Goal: Use online tool/utility

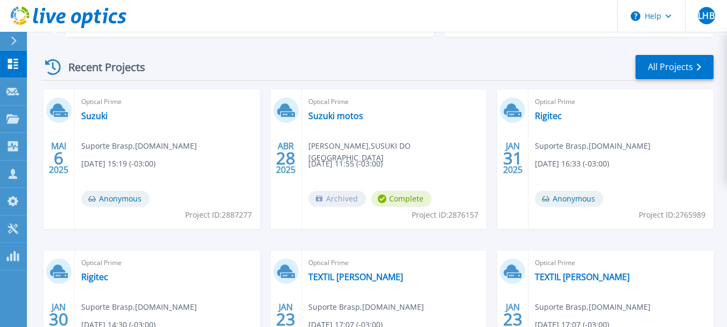
scroll to position [1, 0]
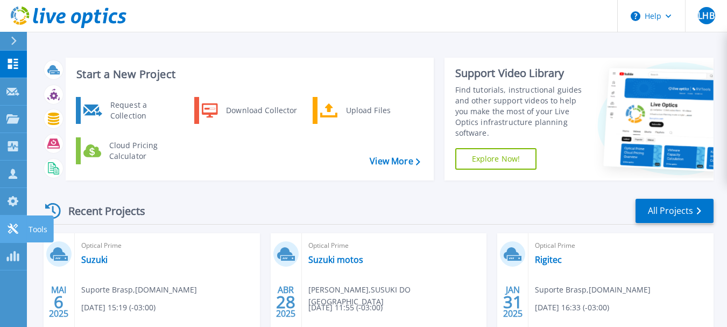
click at [11, 228] on icon at bounding box center [13, 228] width 10 height 10
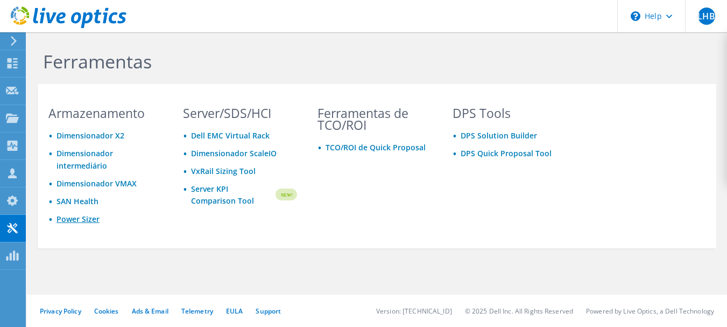
click at [66, 223] on link "Power Sizer" at bounding box center [78, 219] width 43 height 10
